Goal: Task Accomplishment & Management: Complete application form

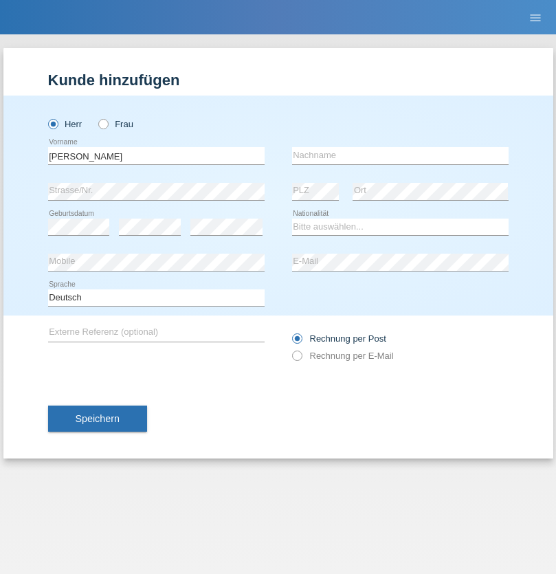
type input "Sean"
click at [400, 155] on input "text" at bounding box center [400, 155] width 216 height 17
type input "Völlmy"
select select "CH"
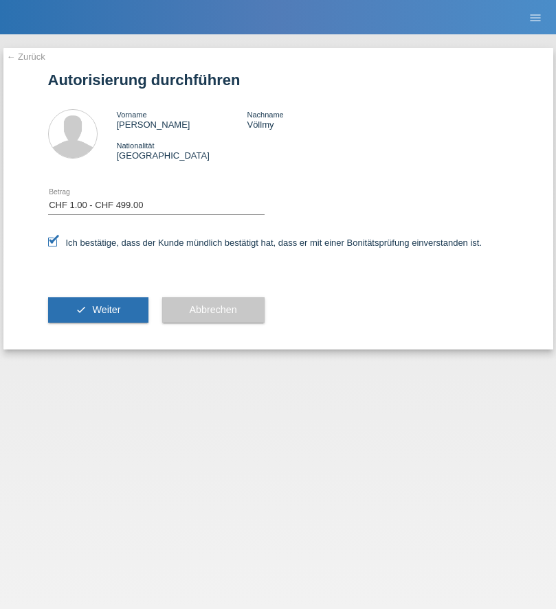
select select "1"
click at [98, 310] on span "Weiter" at bounding box center [106, 309] width 28 height 11
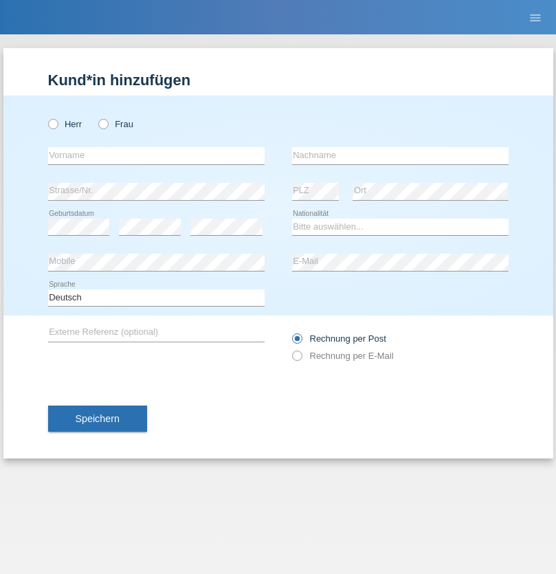
radio input "true"
click at [156, 155] on input "text" at bounding box center [156, 155] width 216 height 17
type input "Serdar"
click at [400, 155] on input "text" at bounding box center [400, 155] width 216 height 17
type input "Göksu"
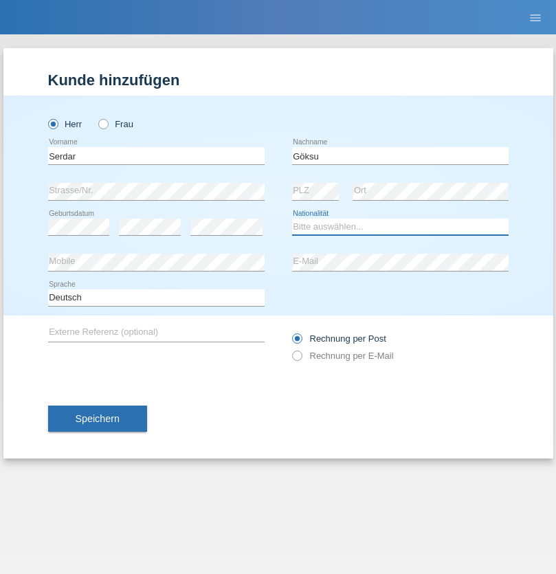
select select "CH"
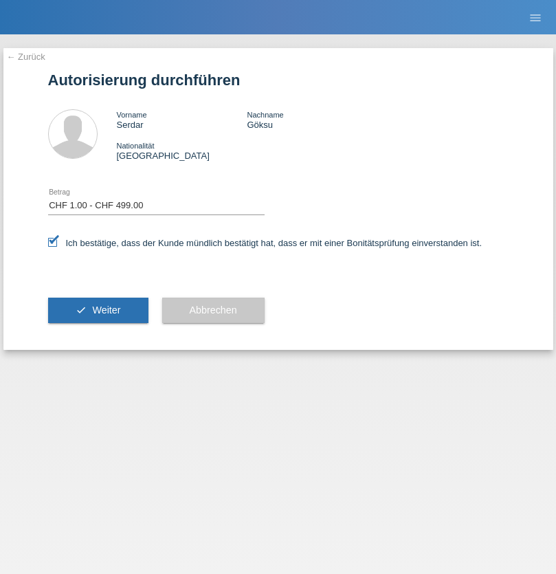
select select "1"
click at [98, 310] on span "Weiter" at bounding box center [106, 309] width 28 height 11
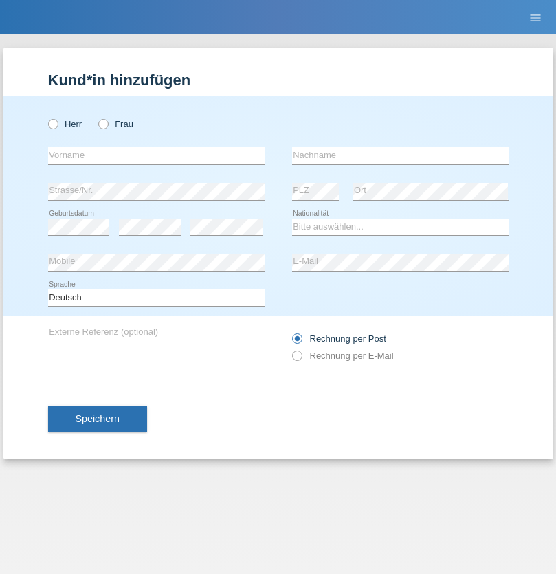
radio input "true"
click at [156, 155] on input "text" at bounding box center [156, 155] width 216 height 17
type input "[PERSON_NAME]"
click at [400, 155] on input "text" at bounding box center [400, 155] width 216 height 17
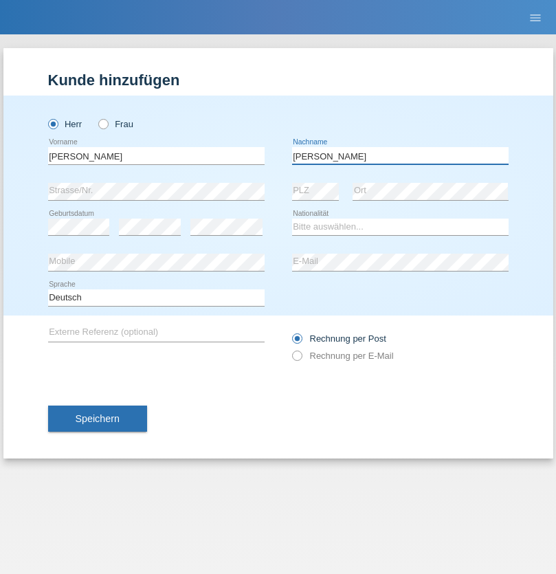
type input "[PERSON_NAME]"
select select "CH"
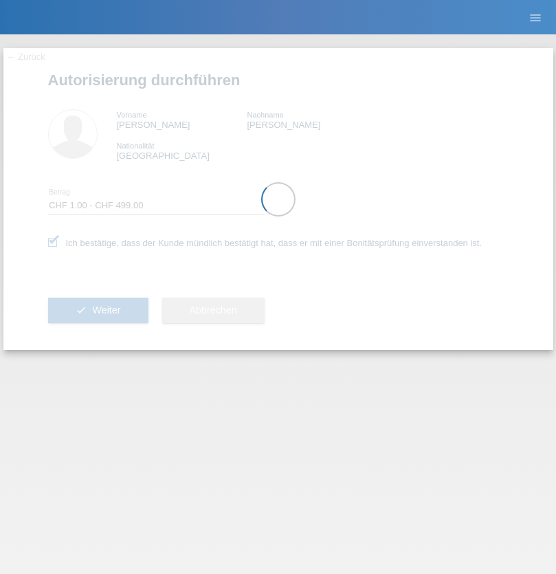
select select "1"
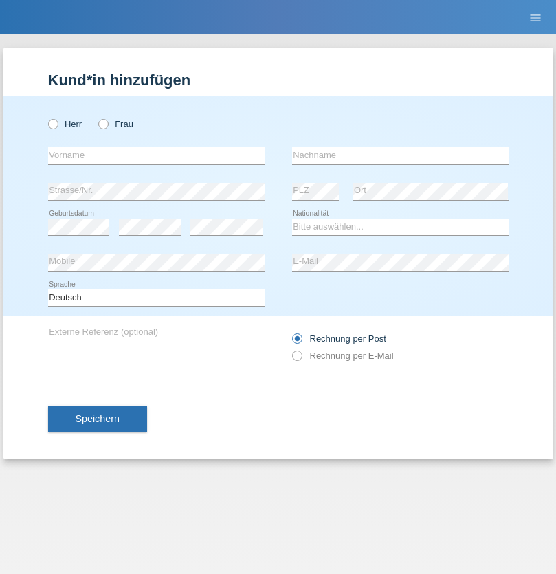
radio input "true"
click at [156, 155] on input "text" at bounding box center [156, 155] width 216 height 17
type input "Filipe José"
click at [400, 155] on input "text" at bounding box center [400, 155] width 216 height 17
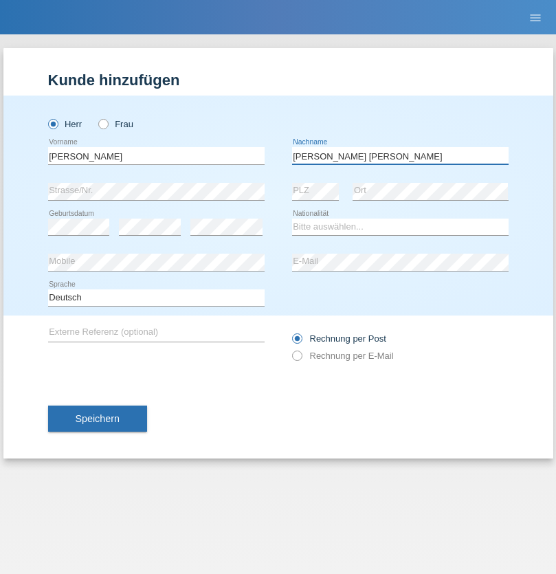
type input "Martins amaral"
select select "PT"
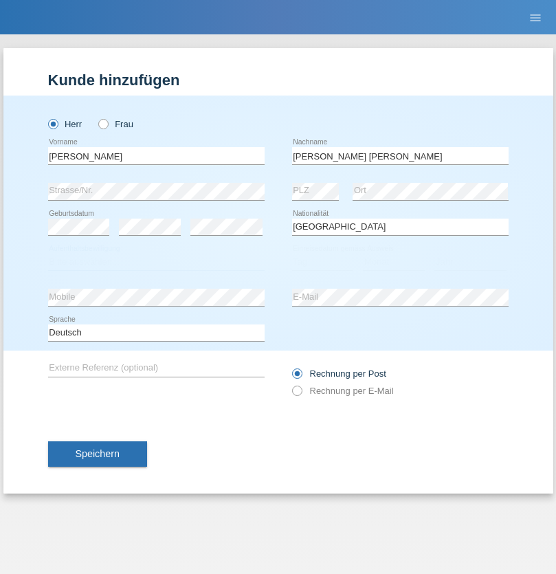
select select "C"
select select "22"
select select "02"
select select "2006"
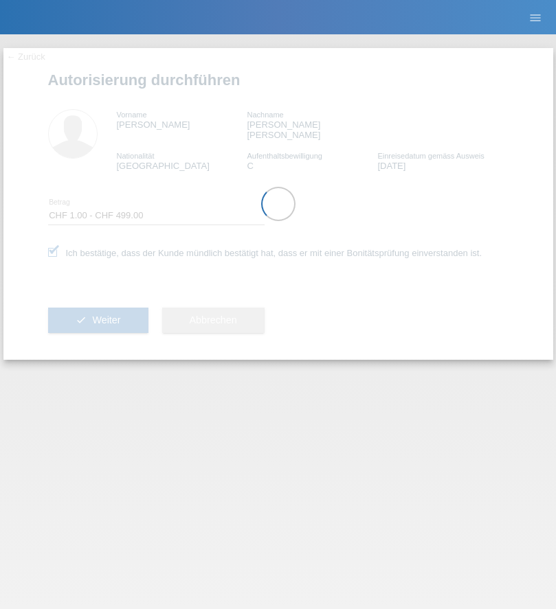
select select "1"
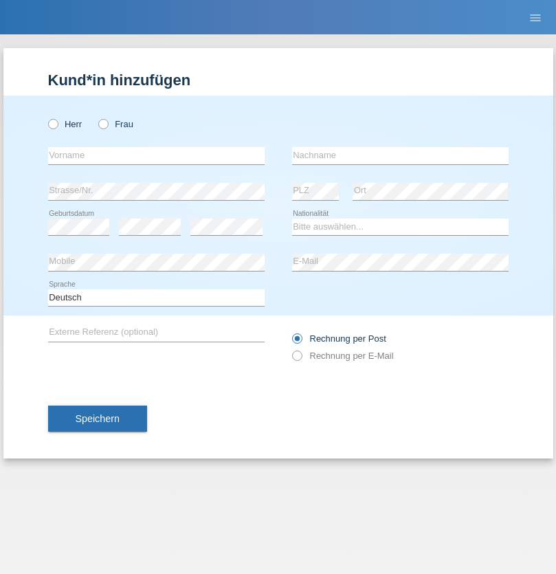
radio input "true"
click at [156, 155] on input "text" at bounding box center [156, 155] width 216 height 17
type input "Marco"
click at [400, 155] on input "text" at bounding box center [400, 155] width 216 height 17
type input "Wüst"
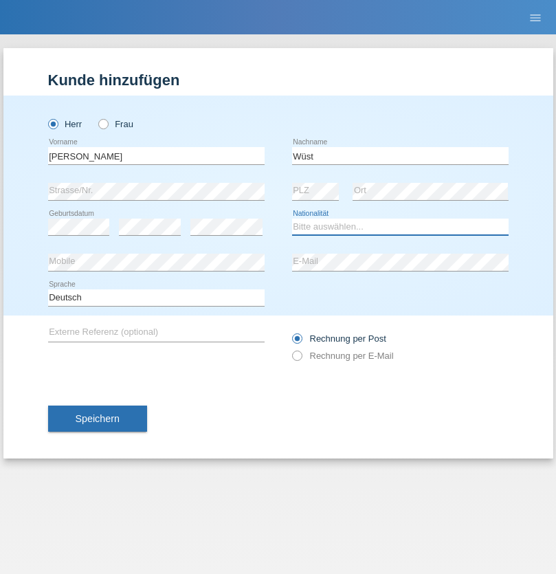
select select "CH"
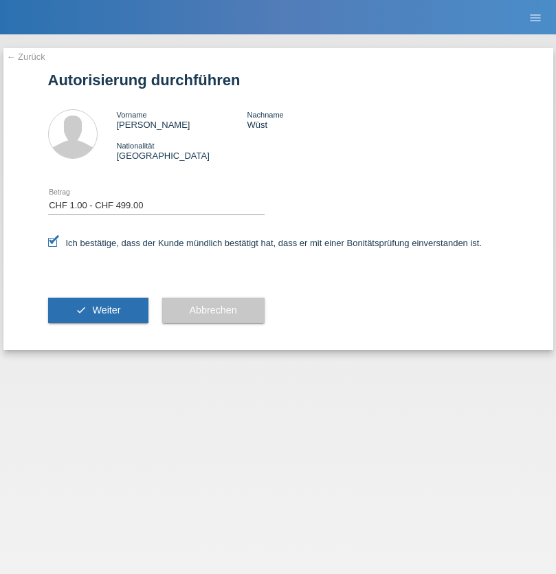
select select "1"
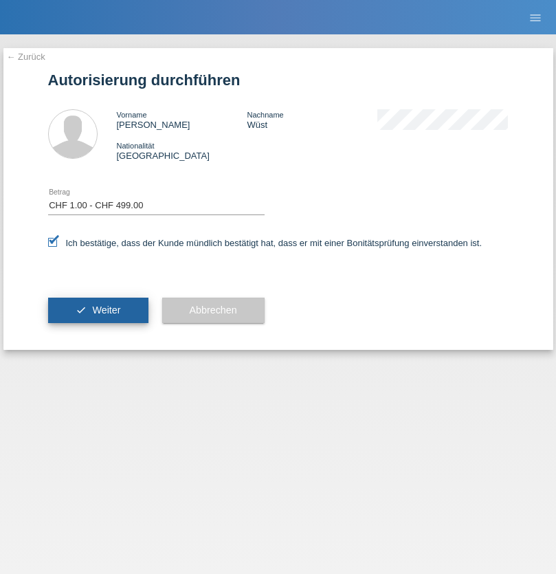
click at [98, 310] on span "Weiter" at bounding box center [106, 309] width 28 height 11
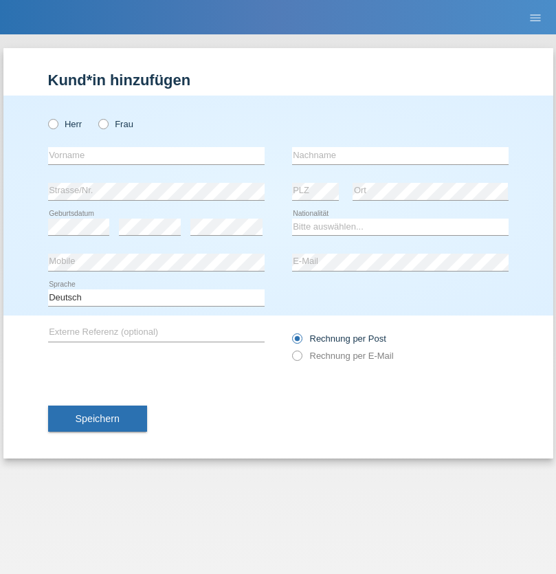
radio input "true"
click at [156, 155] on input "text" at bounding box center [156, 155] width 216 height 17
type input "Roland"
click at [400, 155] on input "text" at bounding box center [400, 155] width 216 height 17
type input "[PERSON_NAME]"
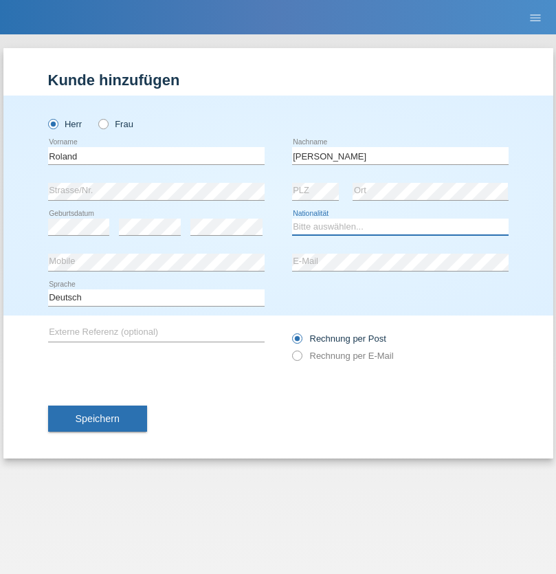
select select "CH"
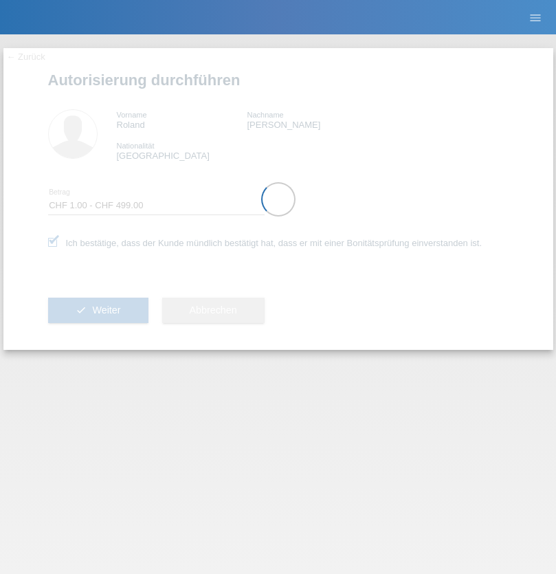
select select "1"
